Goal: Download file/media

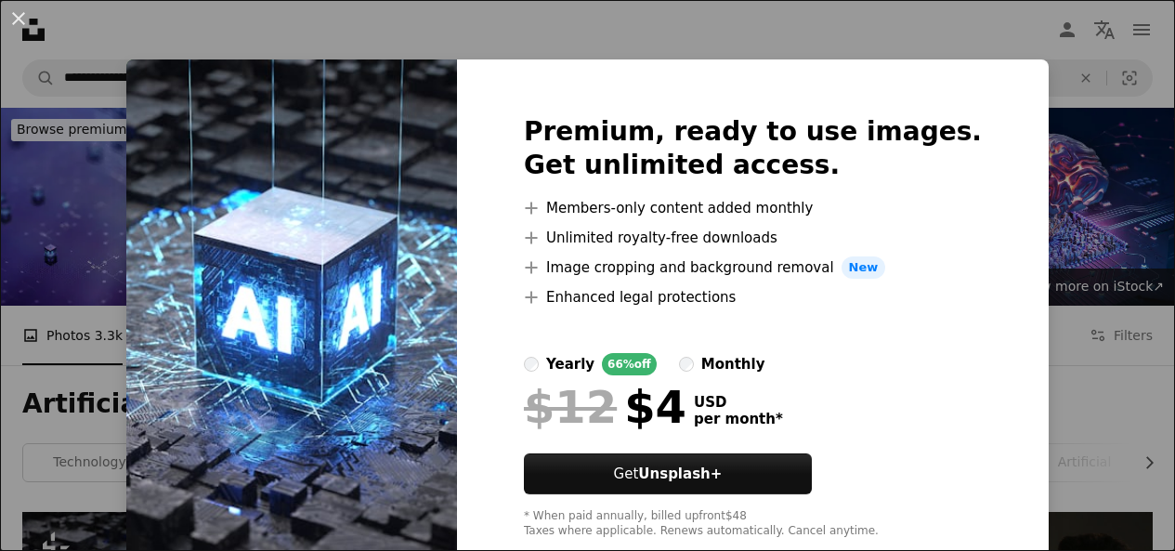
scroll to position [371, 0]
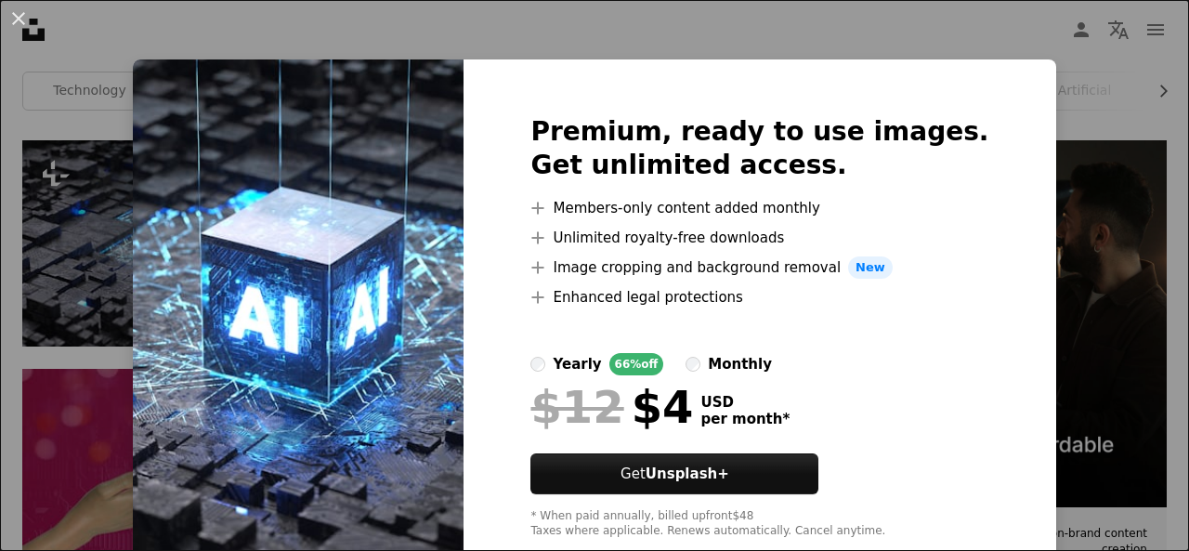
click at [1037, 129] on div "An X shape Premium, ready to use images. Get unlimited access. A plus sign Memb…" at bounding box center [594, 275] width 1189 height 551
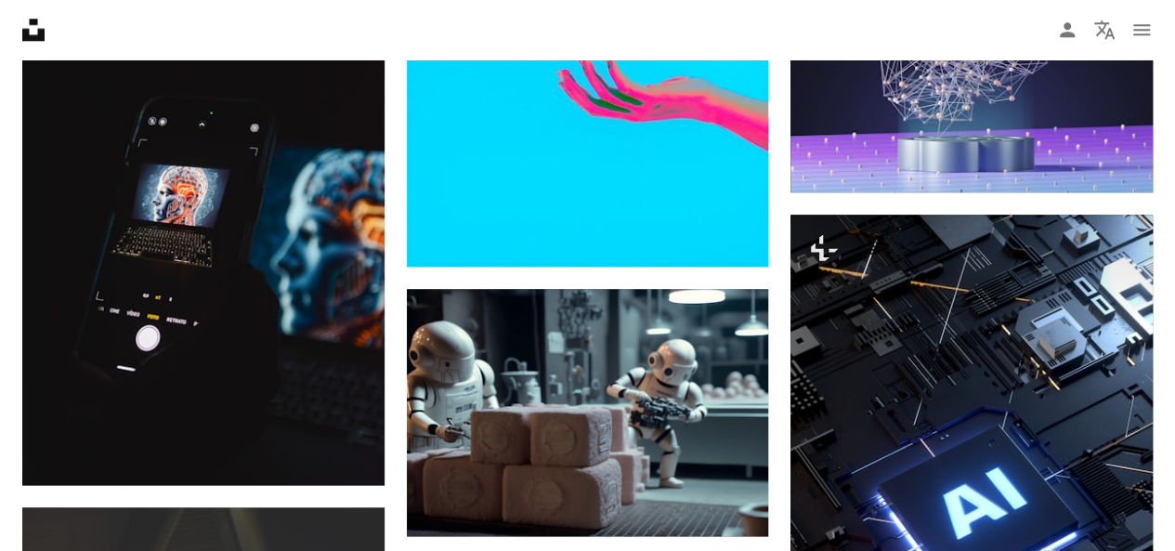
scroll to position [1114, 0]
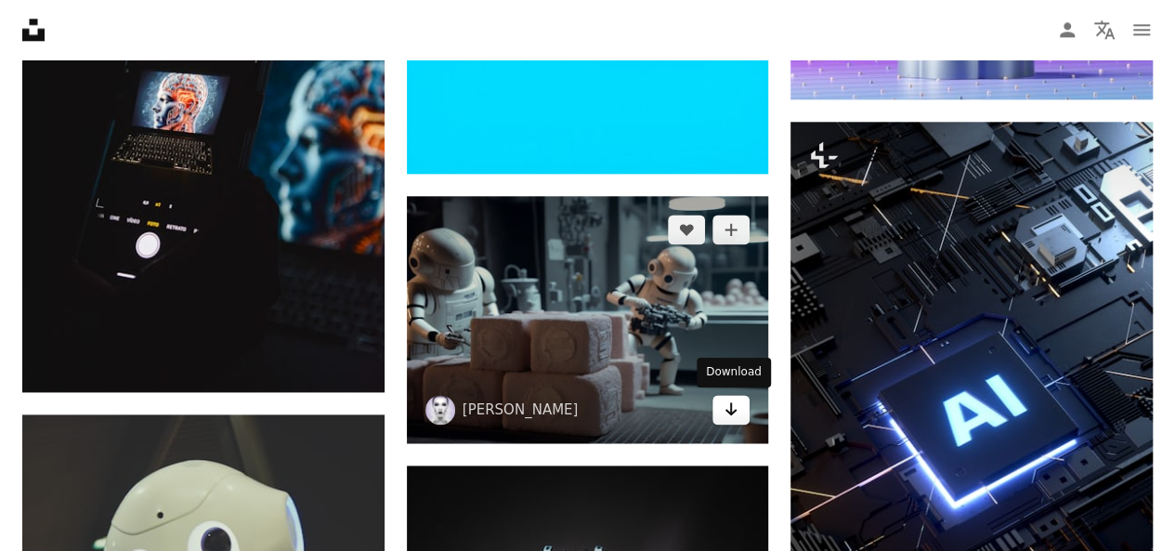
click at [730, 413] on icon "Arrow pointing down" at bounding box center [730, 408] width 15 height 22
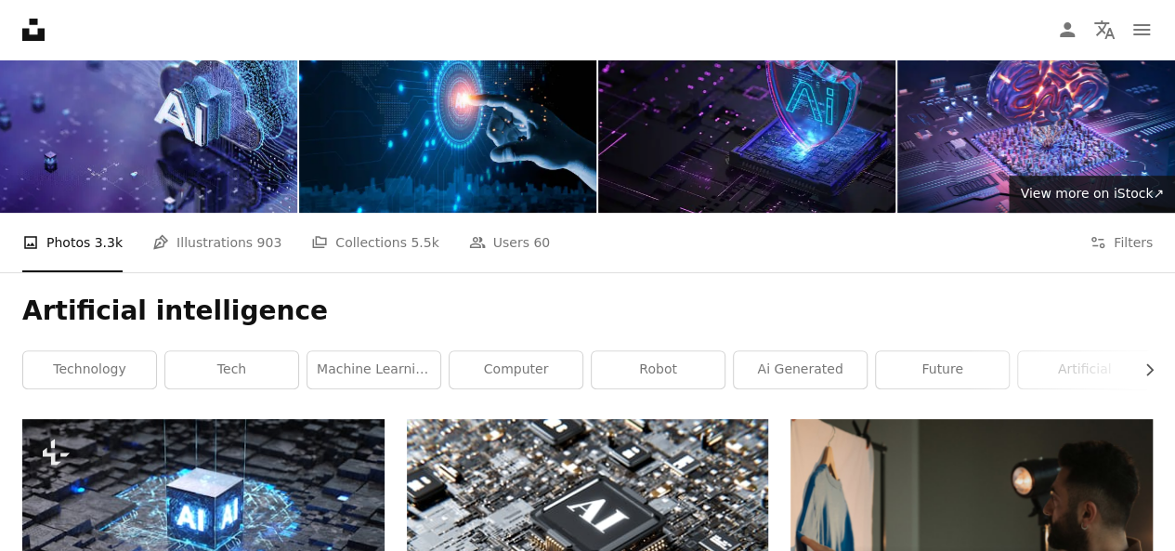
scroll to position [0, 0]
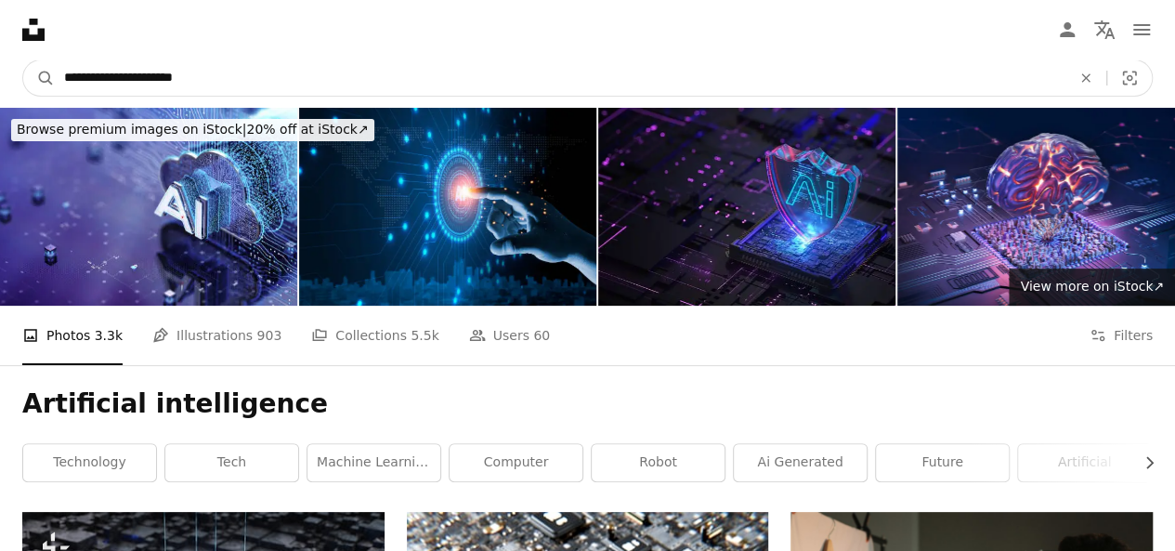
click at [380, 82] on input "**********" at bounding box center [560, 77] width 1010 height 35
paste input "Find visuals sitewide"
type input "**********"
click at [23, 60] on button "A magnifying glass" at bounding box center [39, 77] width 32 height 35
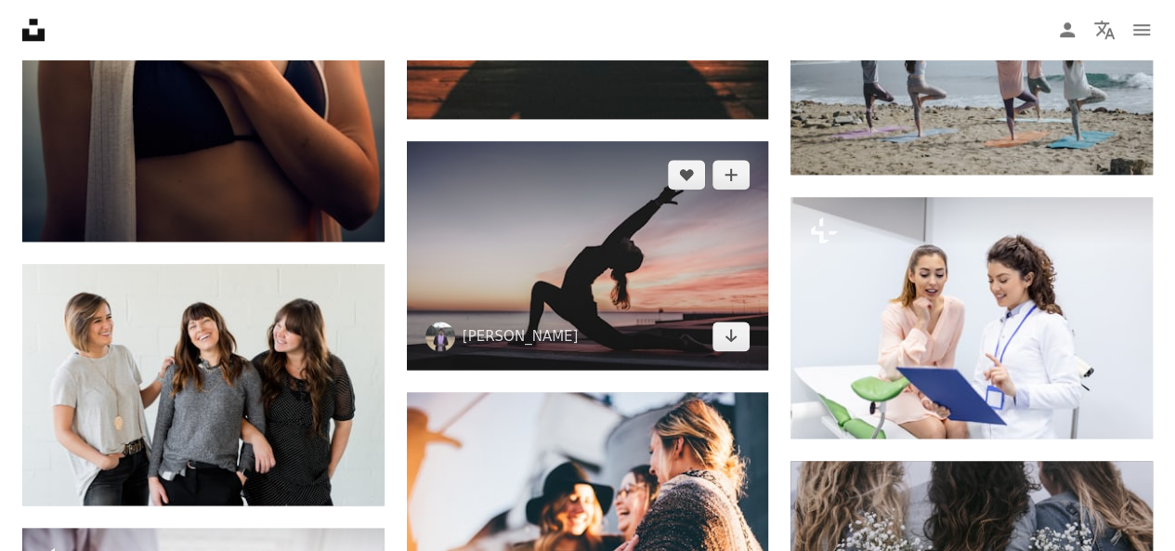
scroll to position [1114, 0]
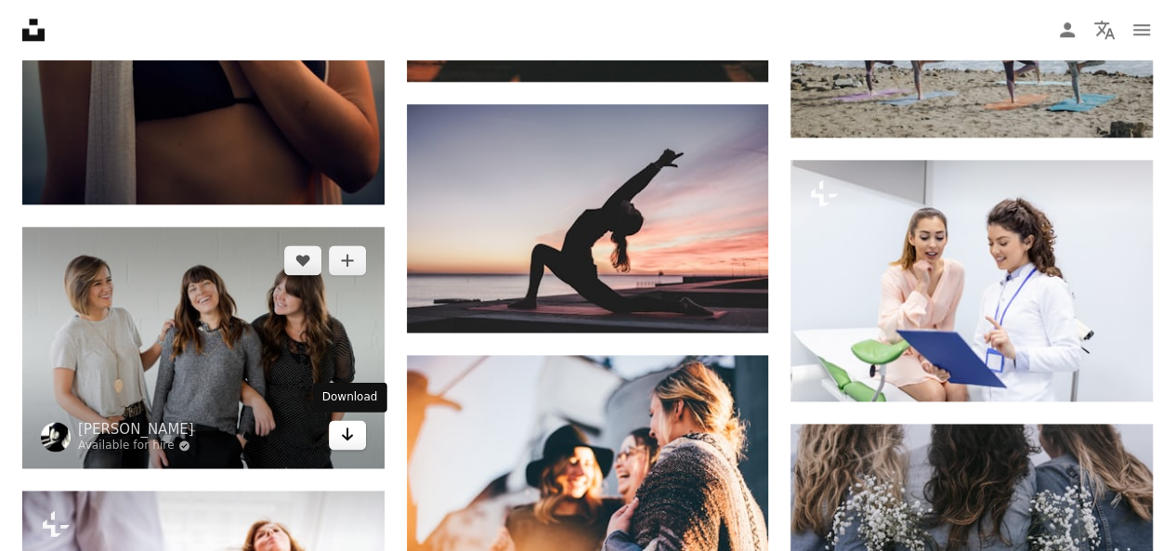
click at [355, 432] on link "Arrow pointing down" at bounding box center [347, 435] width 37 height 30
